Goal: Task Accomplishment & Management: Manage account settings

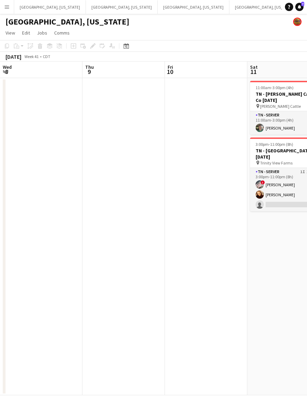
click at [250, 180] on app-card-role "TN - Server 1I 1A [DATE] 3:00pm-11:00pm (8h) ! [PERSON_NAME] [PERSON_NAME] sing…" at bounding box center [288, 190] width 77 height 44
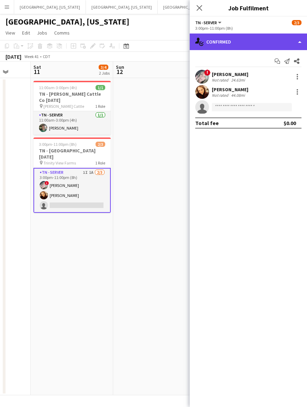
click at [235, 42] on div "single-neutral-actions-check-2 Confirmed" at bounding box center [248, 42] width 117 height 17
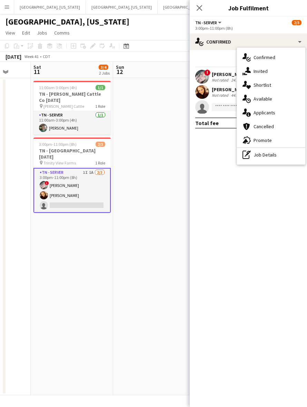
click at [260, 114] on span "Applicants" at bounding box center [265, 113] width 22 height 6
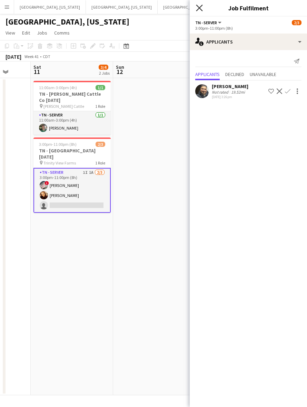
click at [200, 6] on icon "Close pop-in" at bounding box center [199, 7] width 7 height 7
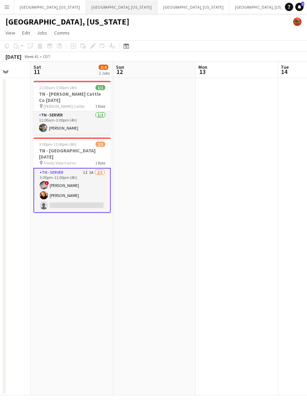
click at [86, 8] on button "[GEOGRAPHIC_DATA], [US_STATE] Close" at bounding box center [122, 6] width 72 height 13
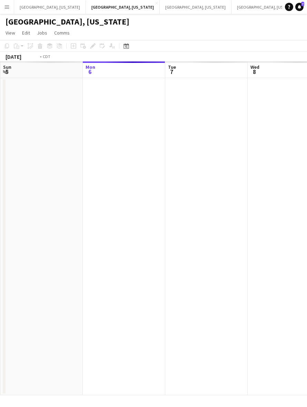
click at [125, 178] on app-calendar-viewport "Fri 3 Sat 4 Sun 5 Mon 6 Tue 7 Wed 8 Thu 9 Fri 10 Sat 11" at bounding box center [153, 228] width 307 height 334
click at [116, 197] on app-calendar-viewport "Fri 3 Sat 4 Sun 5 Mon 6 Tue 7 Wed 8 Thu 9 Fri 10 Sat 11" at bounding box center [153, 228] width 307 height 334
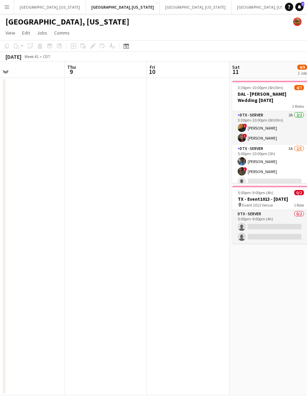
drag, startPoint x: 139, startPoint y: 198, endPoint x: 128, endPoint y: 201, distance: 11.4
click at [135, 198] on app-calendar-viewport "Mon 6 Tue 7 Wed 8 Thu 9 Fri 10 Sat 11 4/9 2 Jobs Sun 12 Mon 13 Tue 14 3:30pm-10…" at bounding box center [153, 228] width 307 height 334
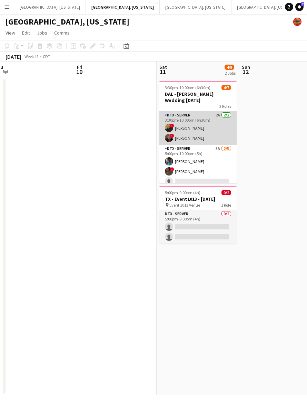
click at [189, 120] on app-card-role "DTX - Server 2A [DATE] 3:30pm-10:00pm (6h30m) ! [PERSON_NAME] ! [PERSON_NAME]" at bounding box center [198, 128] width 77 height 34
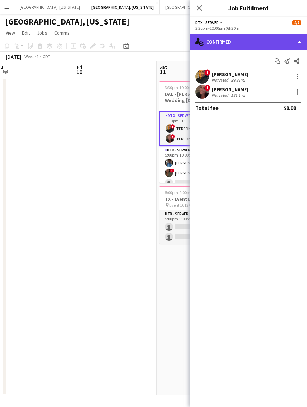
click at [262, 49] on div "single-neutral-actions-check-2 Confirmed" at bounding box center [248, 42] width 117 height 17
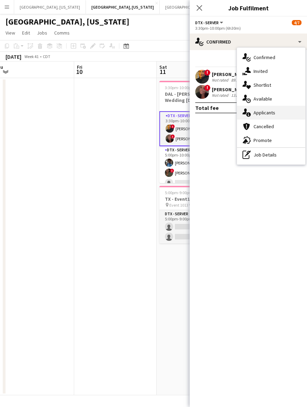
click at [272, 114] on span "Applicants" at bounding box center [265, 113] width 22 height 6
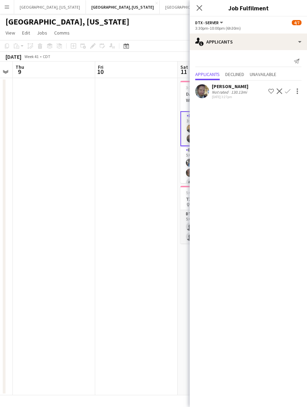
drag, startPoint x: 132, startPoint y: 230, endPoint x: 68, endPoint y: 229, distance: 63.9
click at [71, 237] on app-calendar-viewport "Mon 6 Tue 7 Wed 8 Thu 9 Fri 10 Sat 11 4/9 2 Jobs Sun 12 Mon 13 Tue 14 3:30pm-10…" at bounding box center [153, 228] width 307 height 334
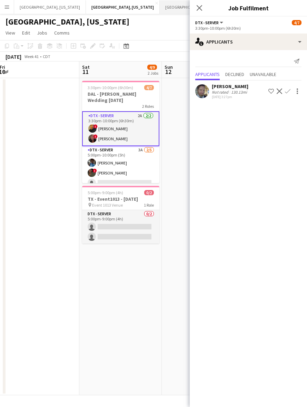
click at [160, 7] on button "[GEOGRAPHIC_DATA], [US_STATE] Close" at bounding box center [196, 6] width 72 height 13
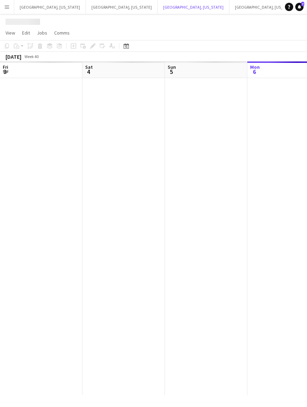
scroll to position [0, 165]
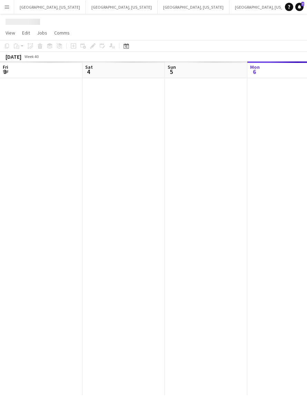
scroll to position [0, 165]
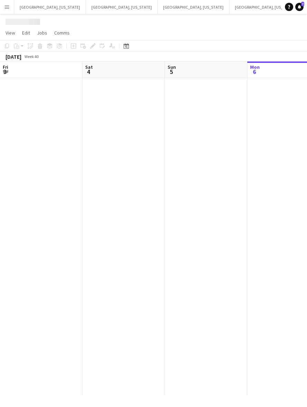
scroll to position [0, 165]
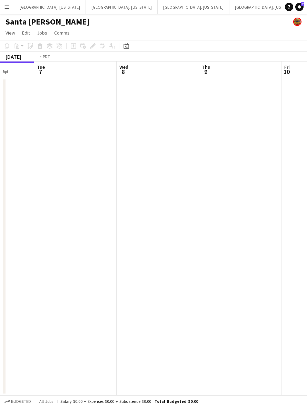
drag, startPoint x: 114, startPoint y: 223, endPoint x: 30, endPoint y: 229, distance: 83.8
click at [0, 236] on html "Menu Boards Boards Boards All jobs Status Workforce Workforce My Workforce Recr…" at bounding box center [153, 203] width 307 height 407
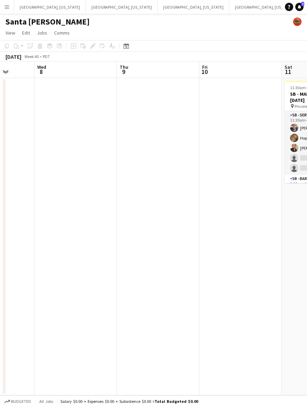
click at [9, 213] on app-calendar-viewport "Sat 4 Sun 5 Mon 6 Tue 7 Wed 8 Thu 9 Fri 10 Sat 11 5/14 1 Job Sun 12 11:30am-12:…" at bounding box center [153, 228] width 307 height 334
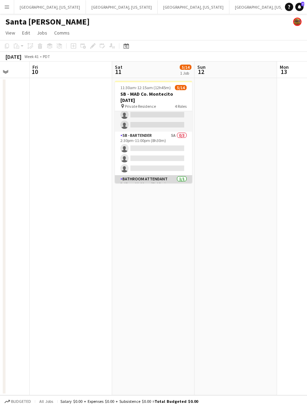
scroll to position [86, 0]
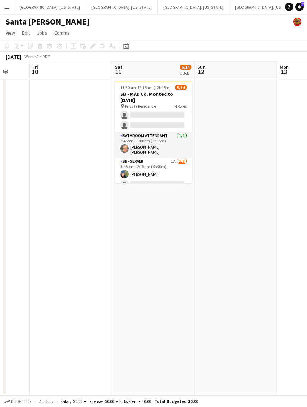
drag, startPoint x: 213, startPoint y: 9, endPoint x: 177, endPoint y: 14, distance: 36.9
click at [177, 14] on div "Menu Boards Boards Boards All jobs Status Workforce Workforce My Workforce Recr…" at bounding box center [153, 203] width 307 height 407
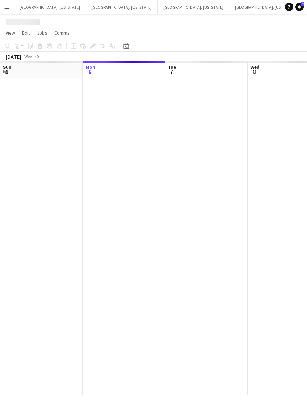
scroll to position [0, 17]
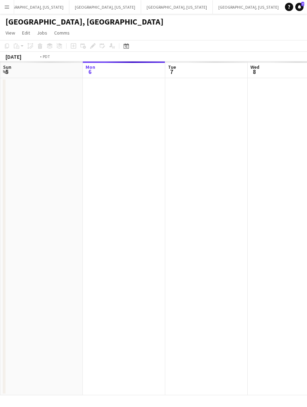
click at [135, 187] on app-calendar-viewport "Fri 3 Sat 4 Sun 5 Mon 6 Tue 7 Wed 8 Thu 9 Fri 10 Sat 11" at bounding box center [153, 228] width 307 height 334
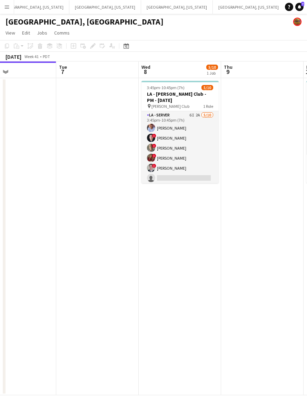
click at [211, 165] on app-card-role "LA - Server 6I 2A [DATE] 3:45pm-10:45pm (7h) [PERSON_NAME] ! [PERSON_NAME] ! [P…" at bounding box center [180, 168] width 77 height 114
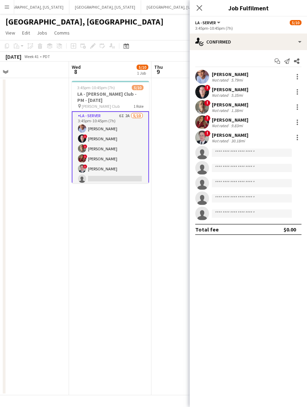
scroll to position [0, 262]
drag, startPoint x: 102, startPoint y: 244, endPoint x: 80, endPoint y: 246, distance: 21.8
click at [80, 246] on app-calendar-viewport "Sat 4 8/8 3 Jobs Sun 5 Mon 6 Tue 7 Wed 8 5/10 1 Job Thu 9 Fri 10 0/6 1 Job Sat …" at bounding box center [153, 228] width 307 height 334
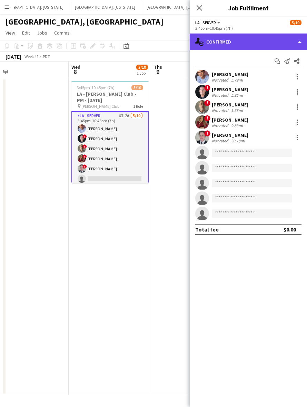
click at [250, 41] on div "single-neutral-actions-check-2 Confirmed" at bounding box center [248, 42] width 117 height 17
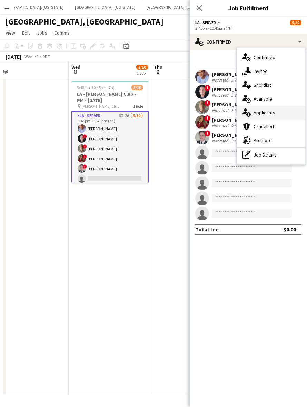
click at [265, 112] on span "Applicants" at bounding box center [265, 113] width 22 height 6
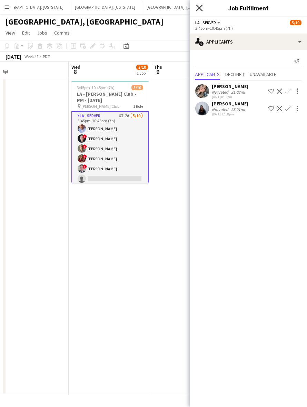
click at [199, 9] on icon at bounding box center [199, 7] width 7 height 7
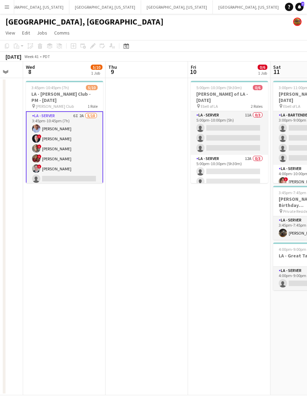
scroll to position [0, 227]
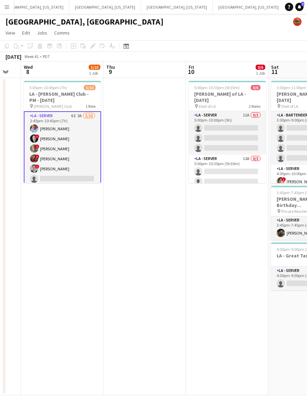
drag, startPoint x: 239, startPoint y: 128, endPoint x: 192, endPoint y: 148, distance: 50.8
click at [192, 148] on app-calendar-viewport "Sun 5 Mon 6 Tue 7 Wed 8 5/10 1 Job Thu 9 Fri 10 0/6 1 Job Sat 11 3/13 3 Jobs Su…" at bounding box center [153, 228] width 307 height 334
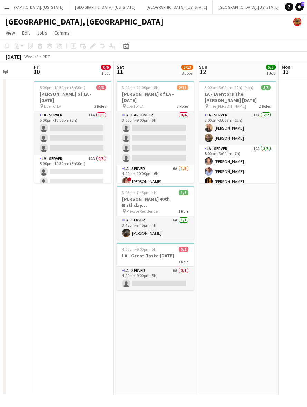
drag, startPoint x: 169, startPoint y: 222, endPoint x: 78, endPoint y: 211, distance: 91.5
click at [81, 218] on app-calendar-viewport "Mon 6 Tue 7 Wed 8 5/10 1 Job Thu 9 Fri 10 0/6 1 Job Sat 11 3/13 3 Jobs Sun 12 5…" at bounding box center [153, 228] width 307 height 334
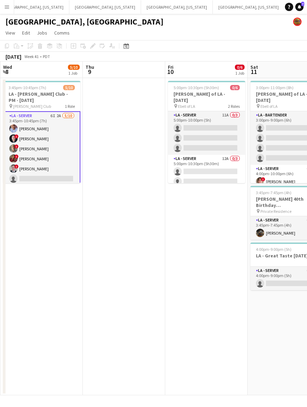
drag, startPoint x: 134, startPoint y: 236, endPoint x: 196, endPoint y: 225, distance: 62.7
click at [196, 225] on app-calendar-viewport "Mon 6 Tue 7 Wed 8 5/10 1 Job Thu 9 Fri 10 0/6 1 Job Sat 11 3/13 3 Jobs Sun 12 5…" at bounding box center [153, 228] width 307 height 334
click at [70, 147] on app-card-role "LA - Server 6I 2A [DATE] 3:45pm-10:45pm (7h) [PERSON_NAME] ! [PERSON_NAME] ! [P…" at bounding box center [41, 168] width 77 height 115
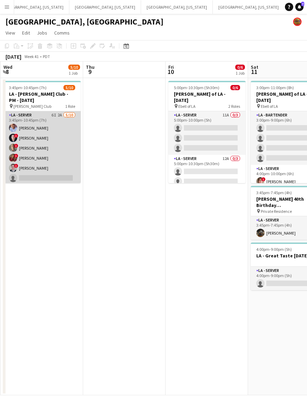
click at [61, 137] on app-card-role "LA - Server 6I 2A [DATE] 3:45pm-10:45pm (7h) [PERSON_NAME] ! [PERSON_NAME] ! [P…" at bounding box center [41, 168] width 77 height 114
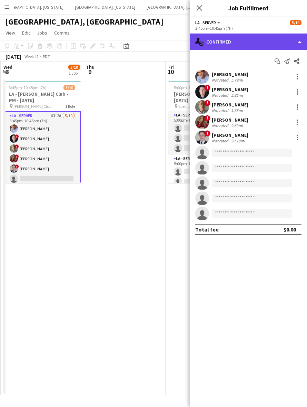
click at [232, 42] on div "single-neutral-actions-check-2 Confirmed" at bounding box center [248, 42] width 117 height 17
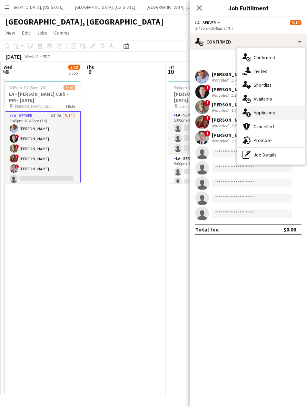
click at [280, 112] on div "single-neutral-actions-information Applicants" at bounding box center [271, 113] width 68 height 14
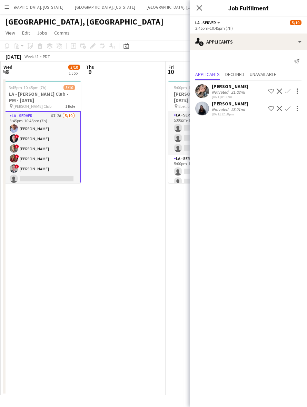
click at [204, 106] on app-user-avatar at bounding box center [203, 109] width 14 height 14
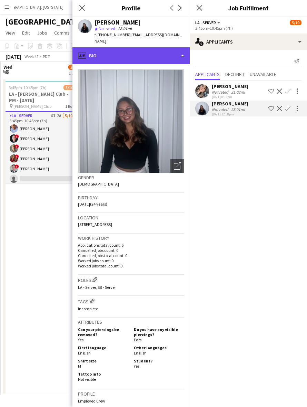
click at [155, 50] on div "profile Bio" at bounding box center [131, 55] width 117 height 17
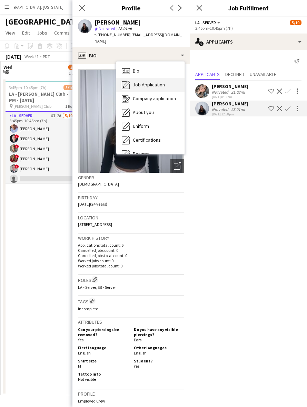
click at [161, 82] on span "Job Application" at bounding box center [149, 85] width 32 height 6
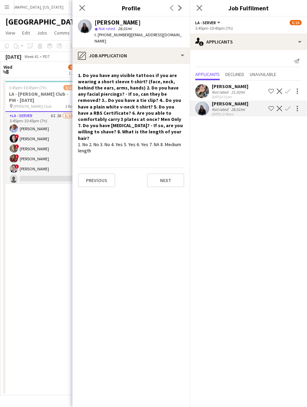
drag, startPoint x: 110, startPoint y: 212, endPoint x: 103, endPoint y: 120, distance: 92.5
click at [111, 211] on app-crew-profile-role-application "1. Do you have any visible tattoos if you are wearing a short sleeve t-shirt? (…" at bounding box center [131, 235] width 117 height 343
click at [80, 8] on icon "Close pop-in" at bounding box center [82, 7] width 7 height 7
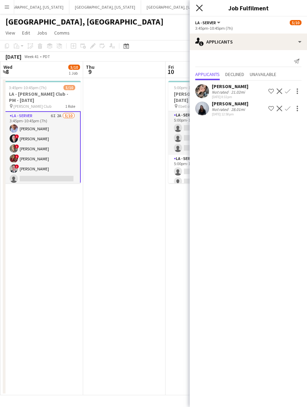
click at [201, 7] on icon "Close pop-in" at bounding box center [199, 7] width 7 height 7
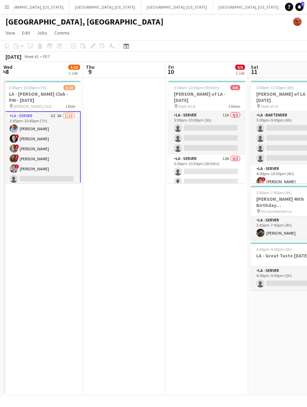
click at [47, 146] on app-card-role "LA - Server 6I 2A [DATE] 3:45pm-10:45pm (7h) [PERSON_NAME] ! [PERSON_NAME] ! [P…" at bounding box center [41, 168] width 77 height 115
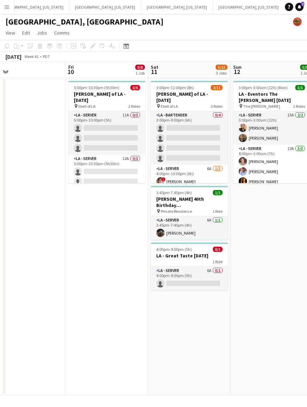
drag, startPoint x: 209, startPoint y: 256, endPoint x: 109, endPoint y: 255, distance: 100.2
click at [109, 255] on app-calendar-viewport "Mon 6 Tue 7 Wed 8 5/10 1 Job Thu 9 Fri 10 0/6 1 Job Sat 11 3/13 3 Jobs Sun 12 5…" at bounding box center [153, 228] width 307 height 334
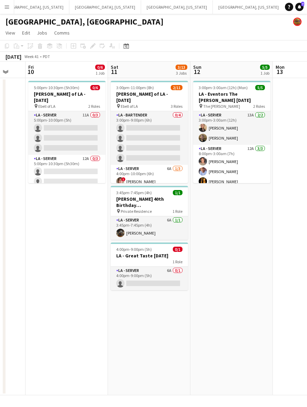
drag, startPoint x: 289, startPoint y: 213, endPoint x: 249, endPoint y: 214, distance: 40.1
click at [249, 214] on app-calendar-viewport "Tue 7 Wed 8 5/10 1 Job Thu 9 Fri 10 0/6 1 Job Sat 11 3/13 3 Jobs Sun 12 5/5 1 J…" at bounding box center [153, 228] width 307 height 334
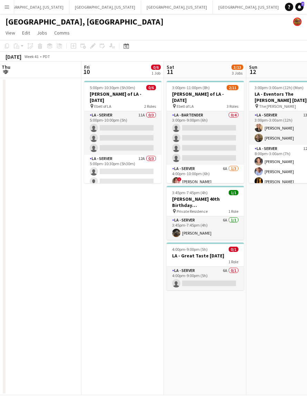
drag, startPoint x: 112, startPoint y: 254, endPoint x: 164, endPoint y: 243, distance: 53.8
click at [164, 243] on app-calendar-viewport "Tue 7 Wed 8 5/10 1 Job Thu 9 Fri 10 0/6 1 Job Sat 11 3/13 3 Jobs Sun 12 5/5 1 J…" at bounding box center [153, 228] width 307 height 334
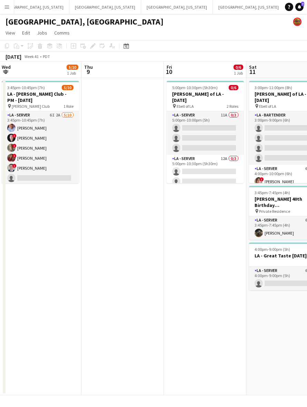
drag, startPoint x: 111, startPoint y: 249, endPoint x: 225, endPoint y: 218, distance: 118.2
click at [230, 218] on app-calendar-viewport "Mon 6 Tue 7 Wed 8 5/10 1 Job Thu 9 Fri 10 0/6 1 Job Sat 11 3/13 3 Jobs Sun 12 5…" at bounding box center [153, 228] width 307 height 334
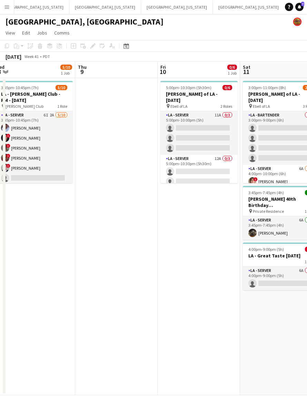
scroll to position [0, 232]
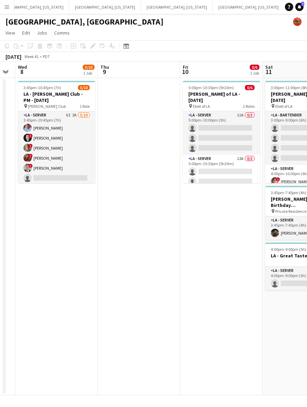
drag, startPoint x: 105, startPoint y: 233, endPoint x: 86, endPoint y: 231, distance: 19.8
click at [86, 231] on app-calendar-viewport "Sun 5 Mon 6 Tue 7 Wed 8 5/10 1 Job Thu 9 Fri 10 0/6 1 Job Sat 11 3/13 3 Jobs Su…" at bounding box center [153, 228] width 307 height 334
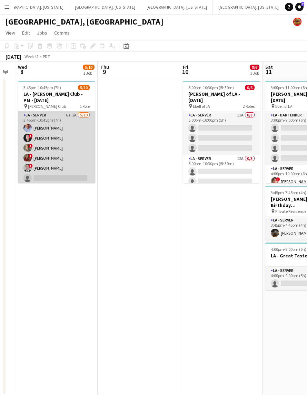
click at [61, 148] on app-card-role "LA - Server 6I 2A [DATE] 3:45pm-10:45pm (7h) [PERSON_NAME] ! [PERSON_NAME] ! [P…" at bounding box center [56, 168] width 77 height 114
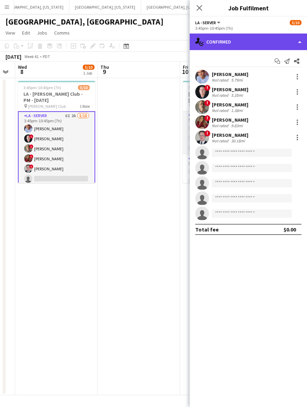
click at [235, 41] on div "single-neutral-actions-check-2 Confirmed" at bounding box center [248, 42] width 117 height 17
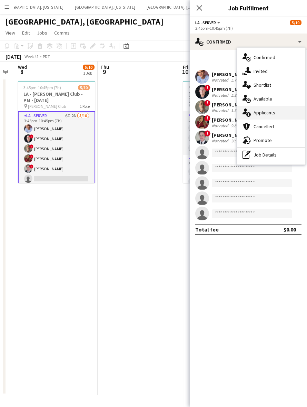
click at [272, 111] on span "Applicants" at bounding box center [265, 113] width 22 height 6
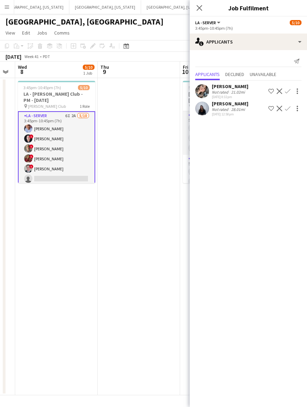
click at [201, 117] on div "[PERSON_NAME] Not rated 21.02mi [DATE] 8:32pm Shortlist crew Decline Confirm [P…" at bounding box center [248, 98] width 117 height 37
click at [202, 107] on app-user-avatar at bounding box center [203, 109] width 14 height 14
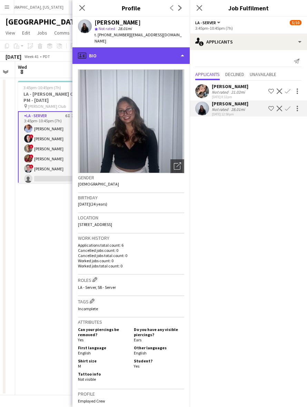
click at [124, 50] on div "profile Bio" at bounding box center [131, 55] width 117 height 17
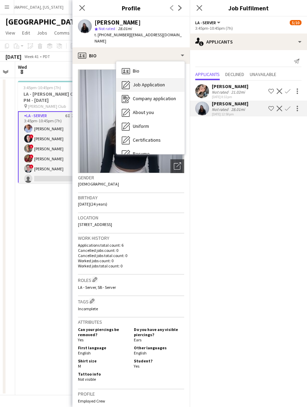
click at [138, 78] on div "Job Application Job Application" at bounding box center [150, 85] width 68 height 14
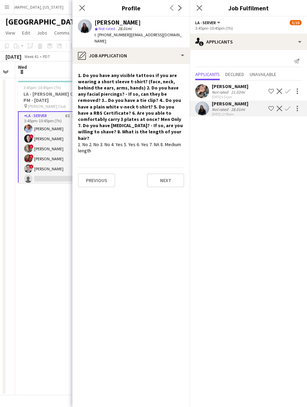
click at [206, 91] on app-user-avatar at bounding box center [203, 91] width 14 height 14
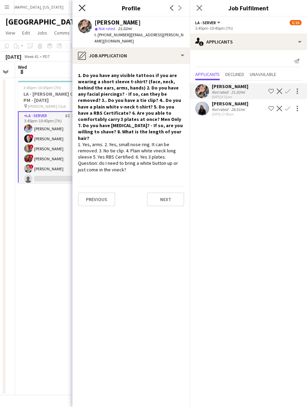
click at [82, 9] on icon at bounding box center [82, 7] width 7 height 7
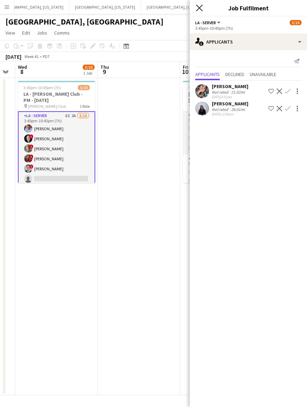
click at [201, 6] on icon "Close pop-in" at bounding box center [199, 7] width 7 height 7
